Goal: Task Accomplishment & Management: Complete application form

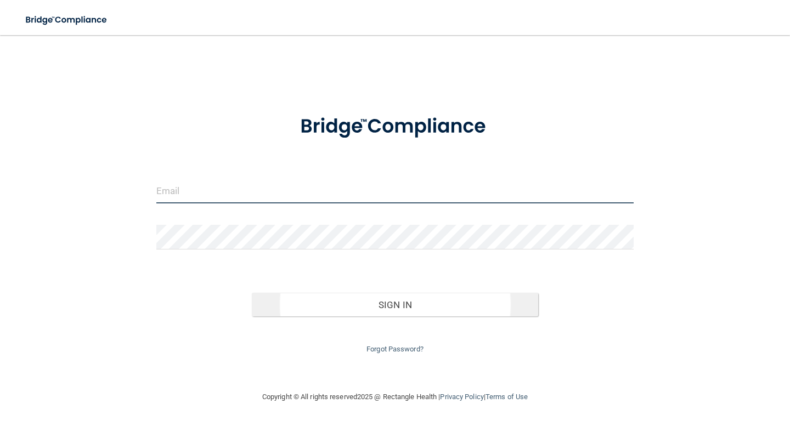
type input "[EMAIL_ADDRESS][DOMAIN_NAME]"
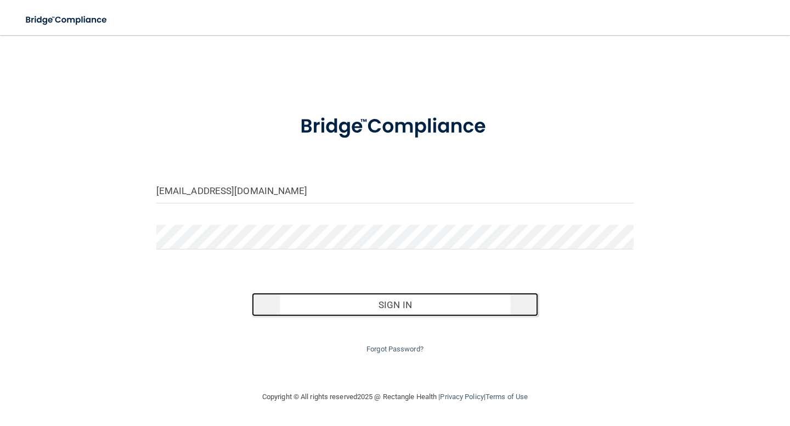
click at [401, 305] on button "Sign In" at bounding box center [395, 305] width 286 height 24
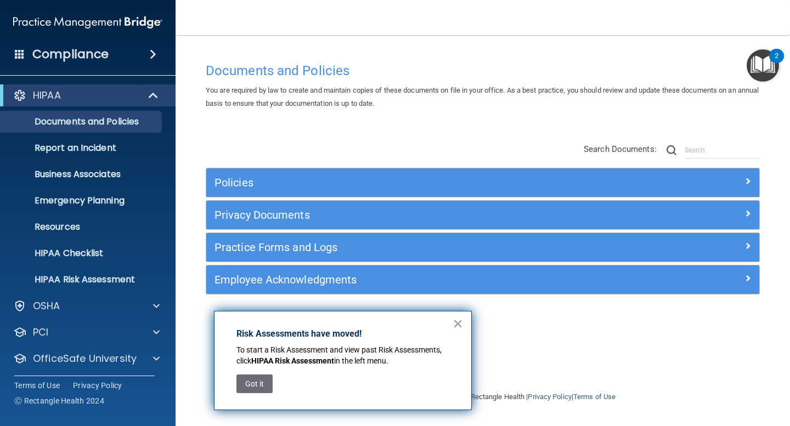
click at [261, 385] on button "Got it" at bounding box center [255, 384] width 36 height 19
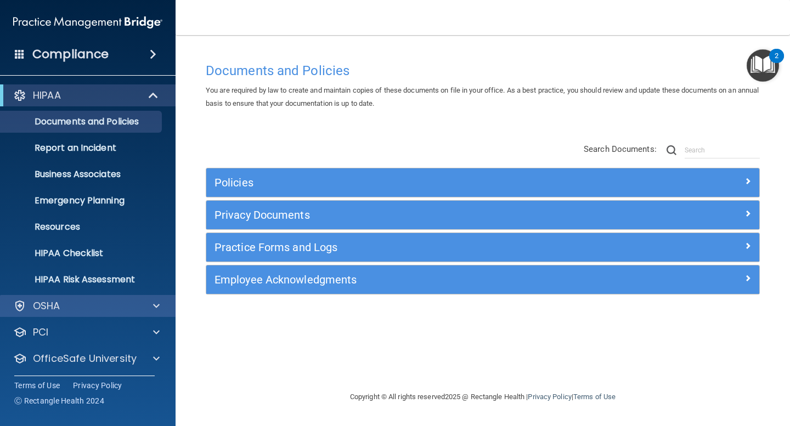
scroll to position [29, 0]
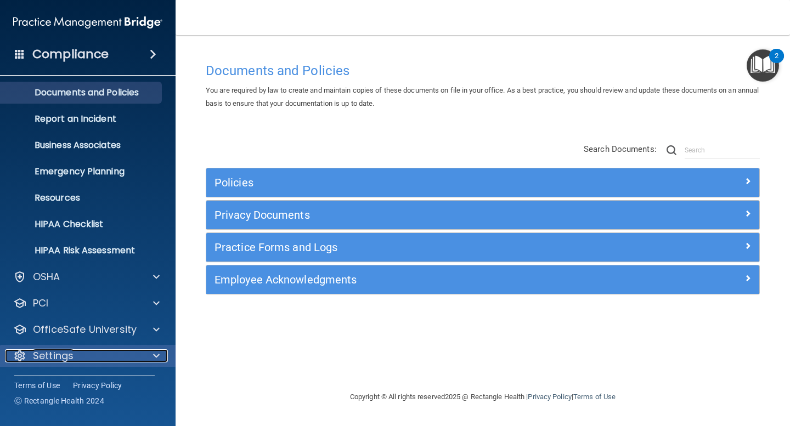
click at [161, 362] on div at bounding box center [154, 356] width 27 height 13
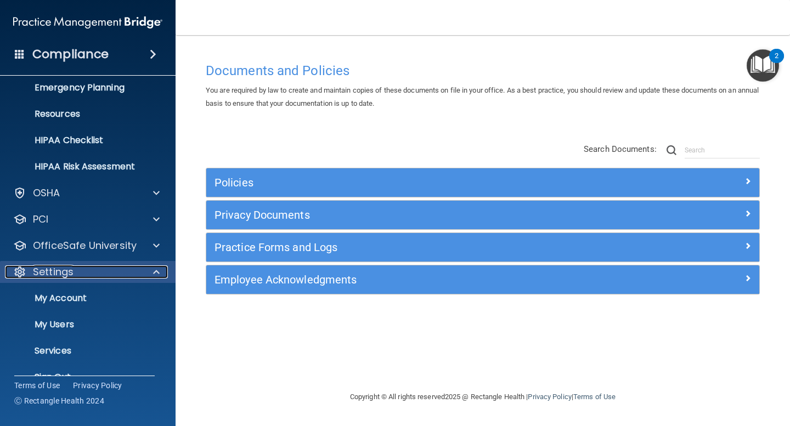
scroll to position [134, 0]
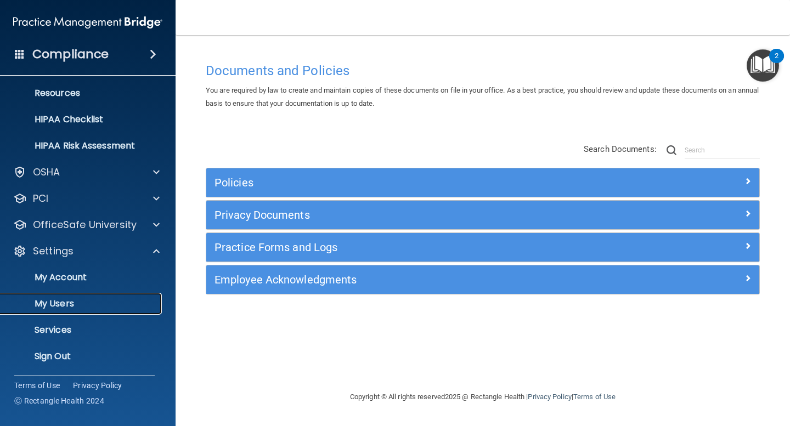
click at [93, 304] on p "My Users" at bounding box center [82, 304] width 150 height 11
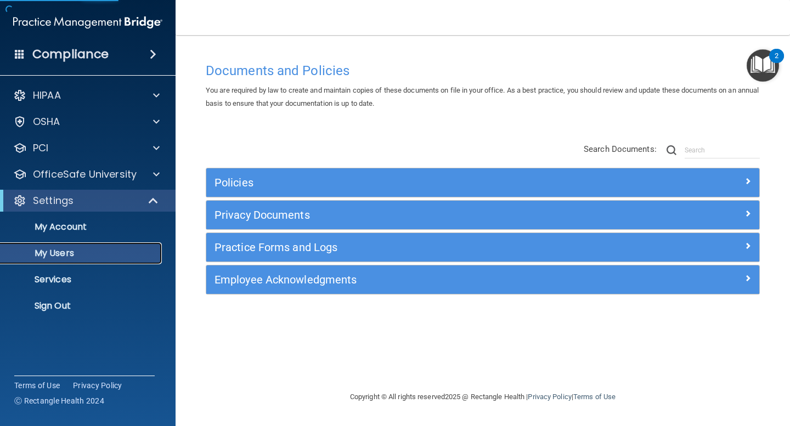
select select "20"
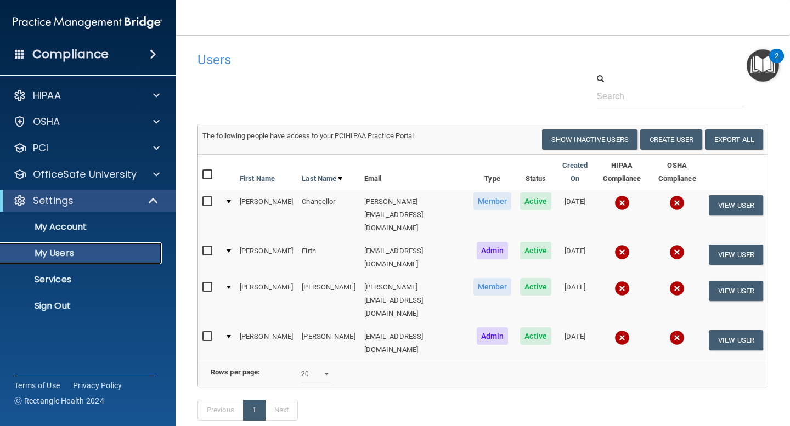
scroll to position [5, 0]
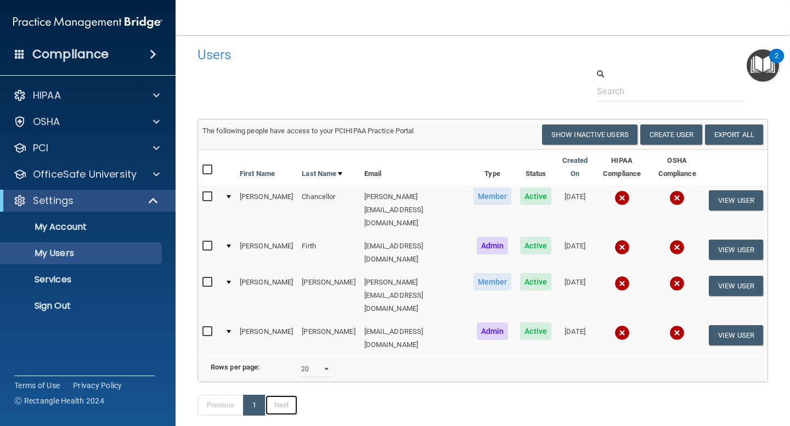
click at [283, 395] on link "Next" at bounding box center [281, 405] width 33 height 21
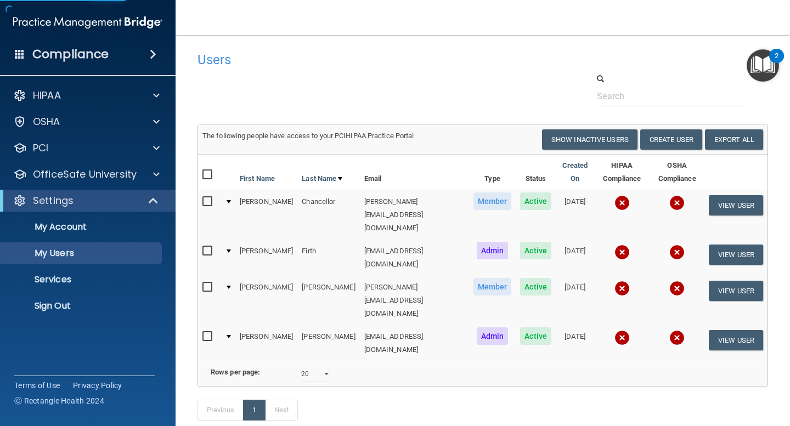
select select "20"
click at [672, 139] on button "Create User" at bounding box center [671, 140] width 62 height 20
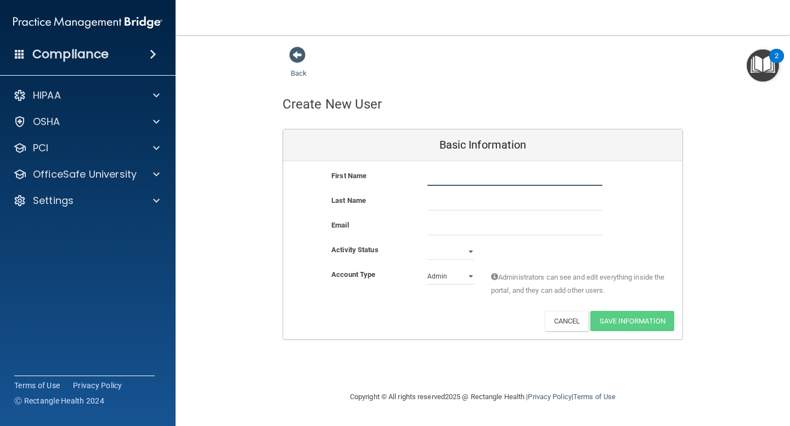
click at [497, 179] on input "text" at bounding box center [514, 178] width 175 height 16
type input "Dakota"
click at [503, 205] on input "text" at bounding box center [514, 202] width 175 height 16
type input "[PERSON_NAME]"
click at [497, 230] on input "email" at bounding box center [514, 227] width 175 height 16
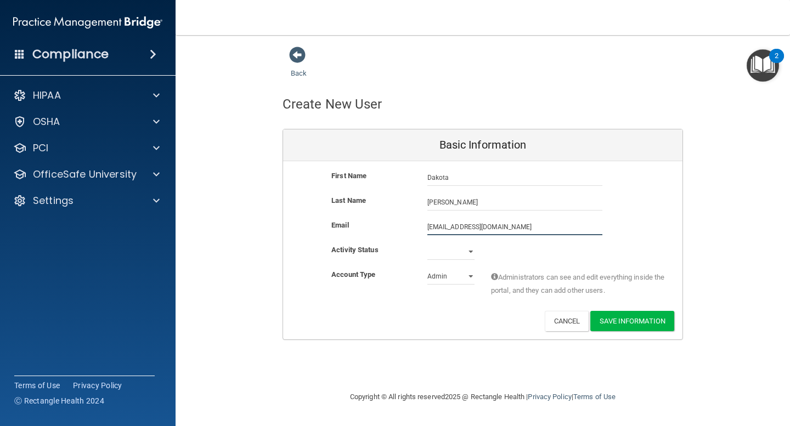
type input "[EMAIL_ADDRESS][DOMAIN_NAME]"
click at [467, 254] on select "Active Inactive" at bounding box center [450, 252] width 47 height 16
select select "active"
click at [427, 244] on select "Active Inactive" at bounding box center [450, 252] width 47 height 16
click at [467, 279] on select "Admin Member" at bounding box center [450, 276] width 47 height 16
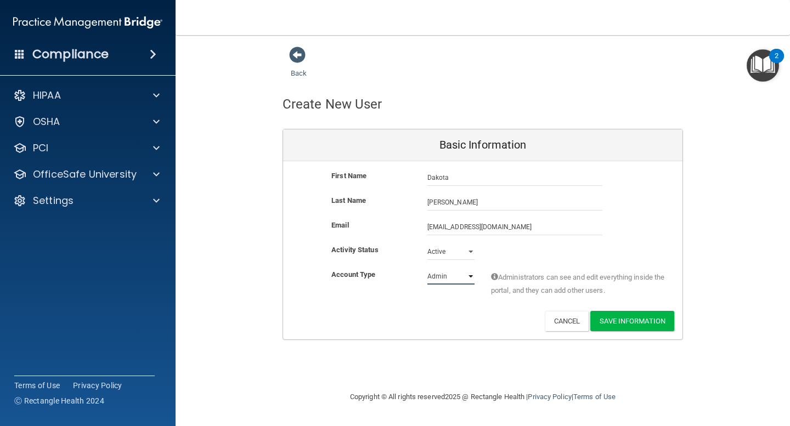
select select "practice_member"
click at [427, 268] on select "Admin Member" at bounding box center [450, 276] width 47 height 16
click at [635, 318] on button "Save Information" at bounding box center [632, 321] width 84 height 20
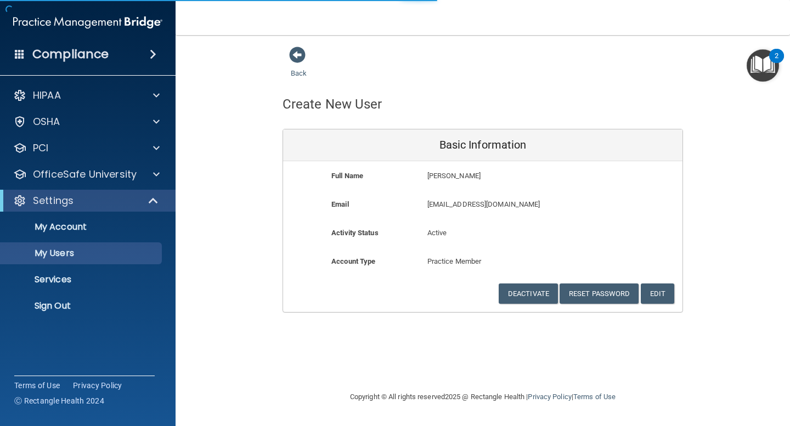
select select "20"
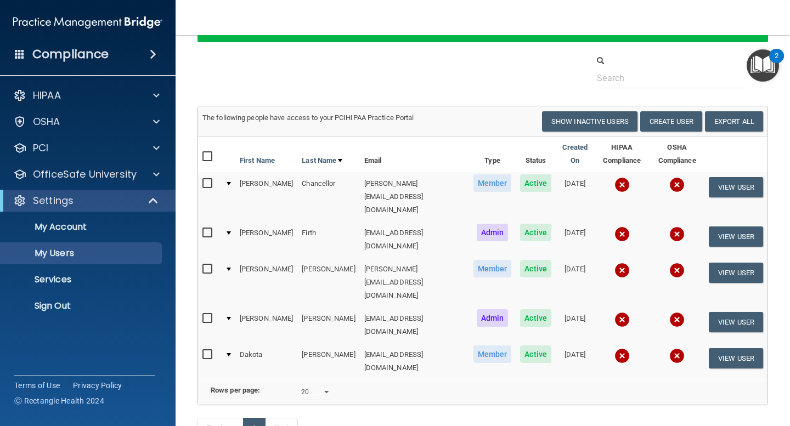
scroll to position [77, 0]
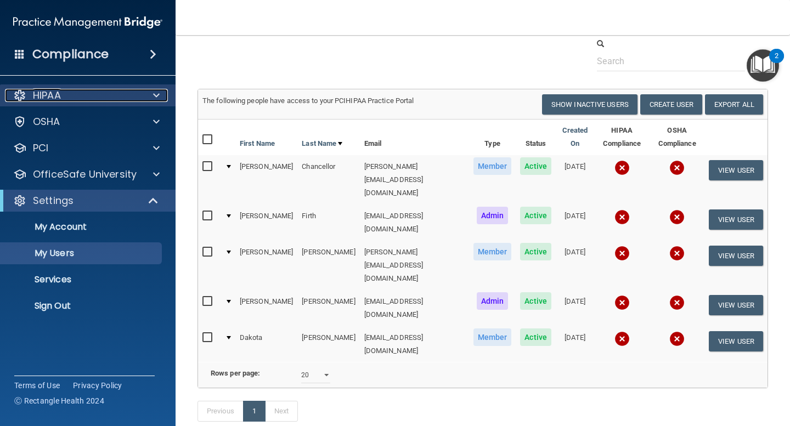
click at [117, 99] on div "HIPAA" at bounding box center [73, 95] width 136 height 13
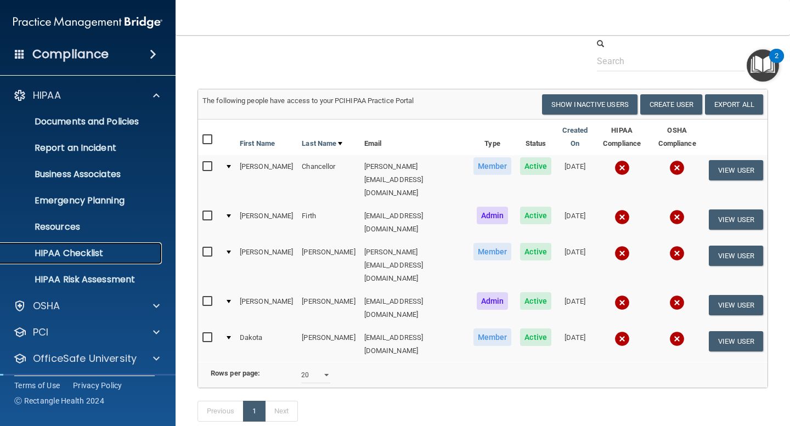
click at [109, 251] on p "HIPAA Checklist" at bounding box center [82, 253] width 150 height 11
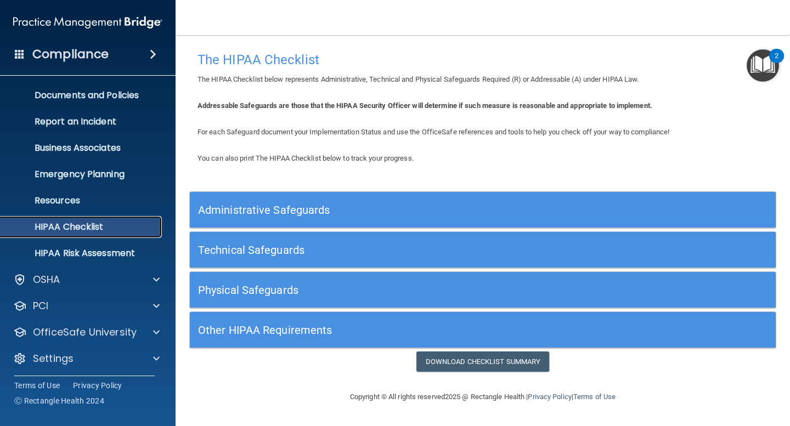
scroll to position [29, 0]
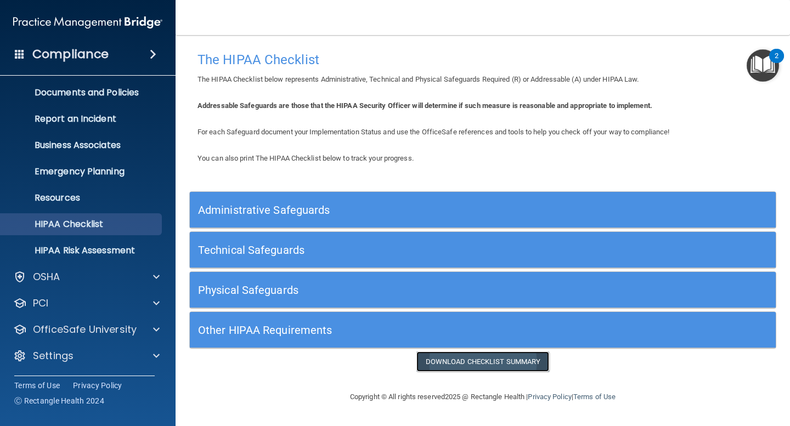
click at [506, 364] on link "Download Checklist Summary" at bounding box center [482, 362] width 133 height 20
click at [71, 255] on p "HIPAA Risk Assessment" at bounding box center [82, 250] width 150 height 11
